Goal: Contribute content: Add original content to the website for others to see

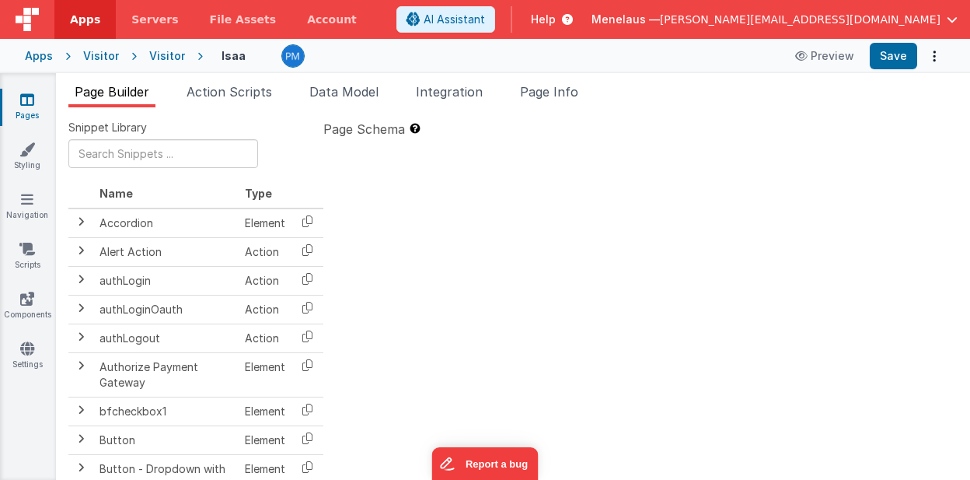
type textarea "2.98 Lsa8 ? - >2.87 Lsa9 - try Dom performance CSS classes 2.95 - fast kbshow A…"
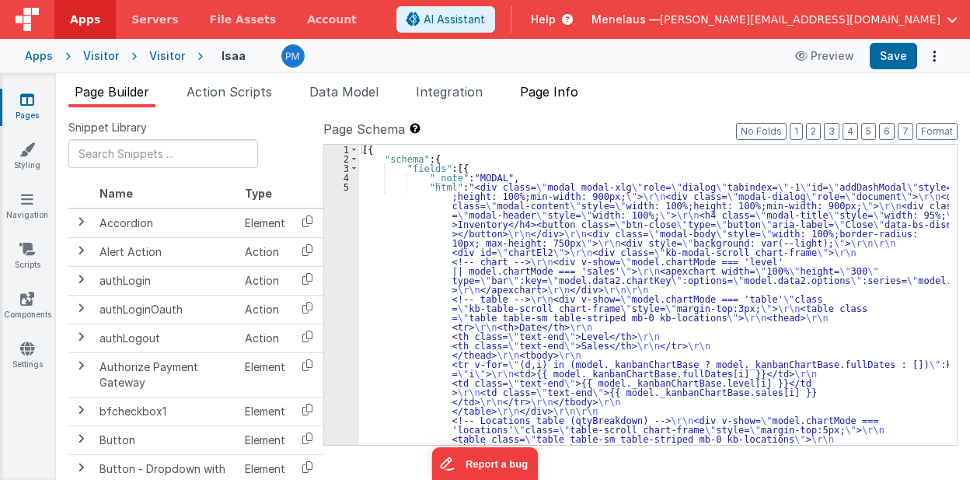
click at [553, 92] on span "Page Info" at bounding box center [549, 92] width 58 height 16
